Goal: Check status: Check status

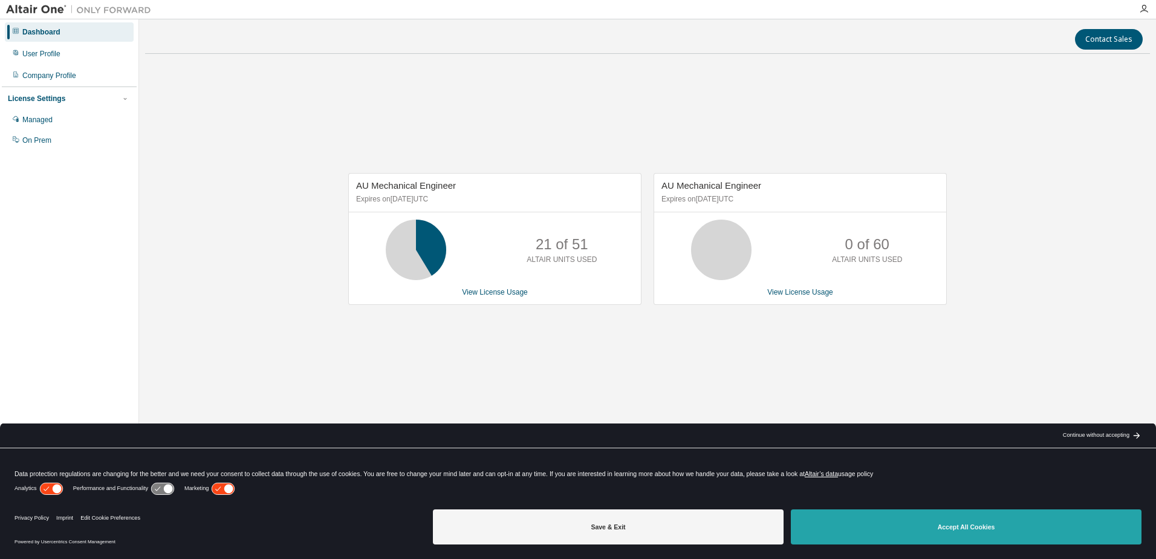
click at [900, 528] on button "Accept All Cookies" at bounding box center [966, 526] width 351 height 35
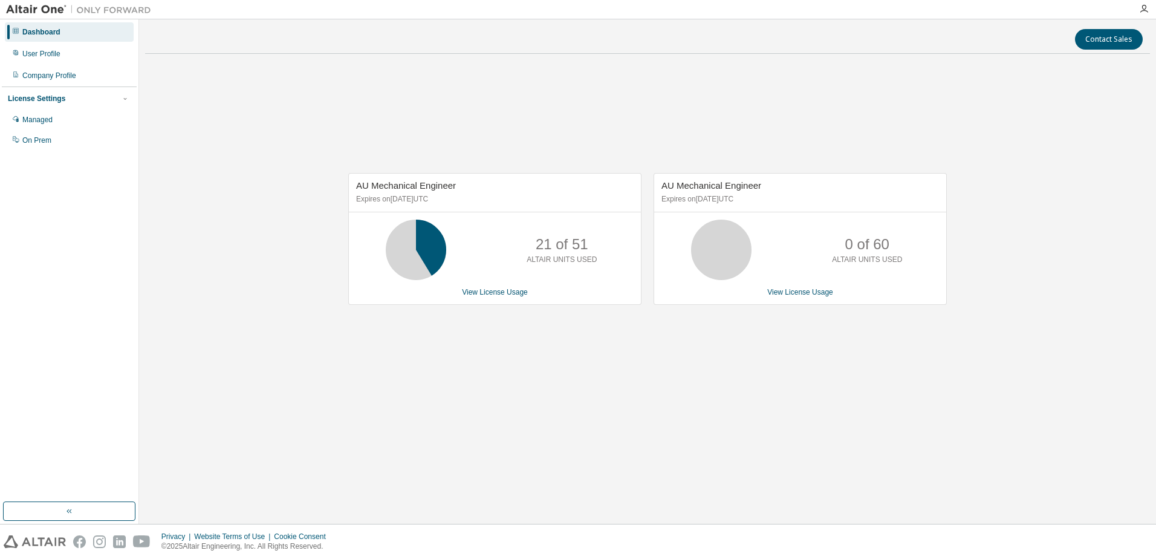
click at [1136, 10] on div at bounding box center [1144, 9] width 24 height 10
click at [1143, 8] on icon "button" at bounding box center [1144, 9] width 10 height 10
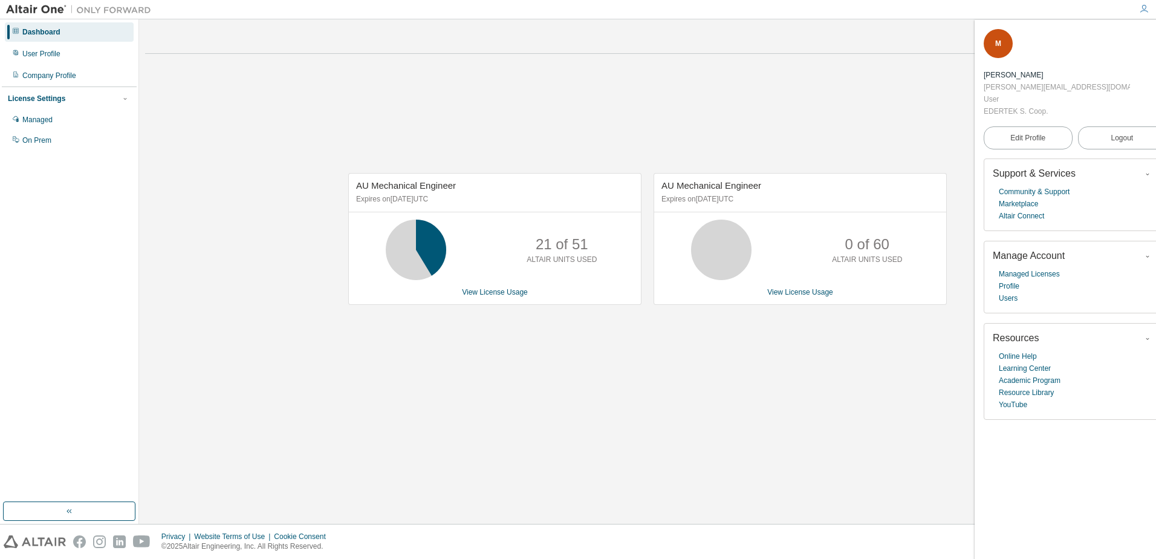
click at [816, 67] on div "AU Mechanical Engineer Expires on [DATE] UTC 21 of 51 ALTAIR UNITS USED View Li…" at bounding box center [647, 244] width 1005 height 363
click at [1155, 38] on icon "button" at bounding box center [1158, 36] width 7 height 7
